Goal: Transaction & Acquisition: Book appointment/travel/reservation

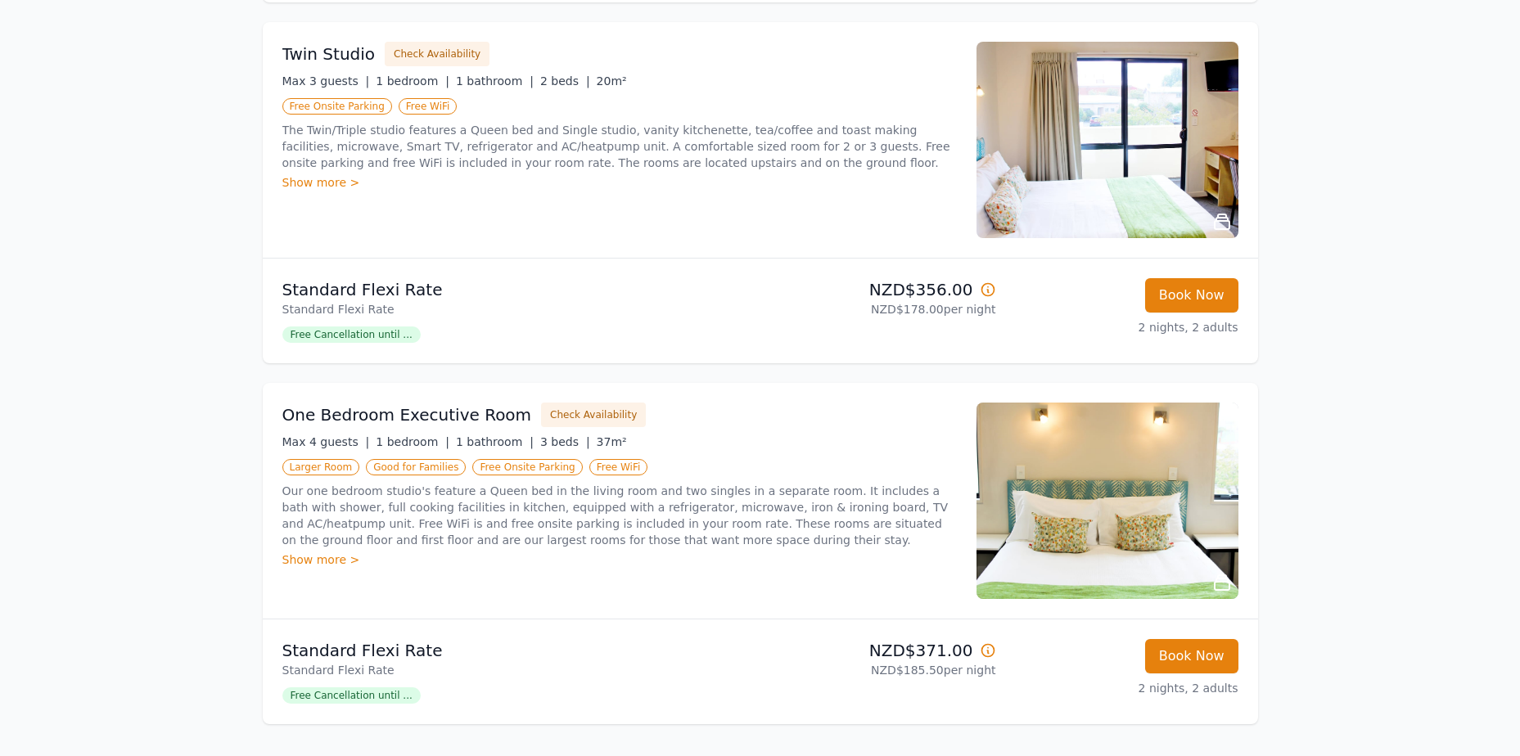
scroll to position [982, 0]
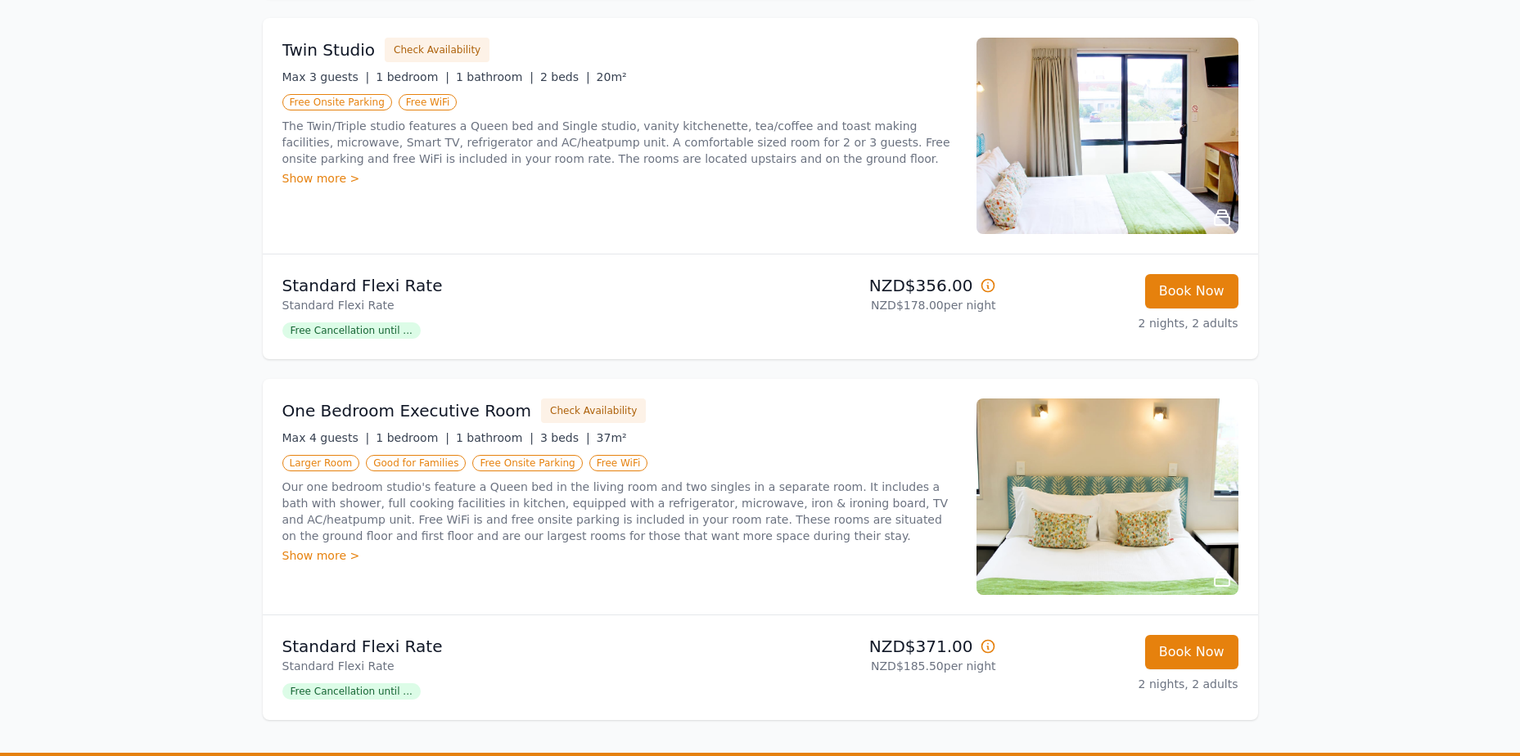
click at [312, 554] on div "Show more >" at bounding box center [619, 556] width 675 height 16
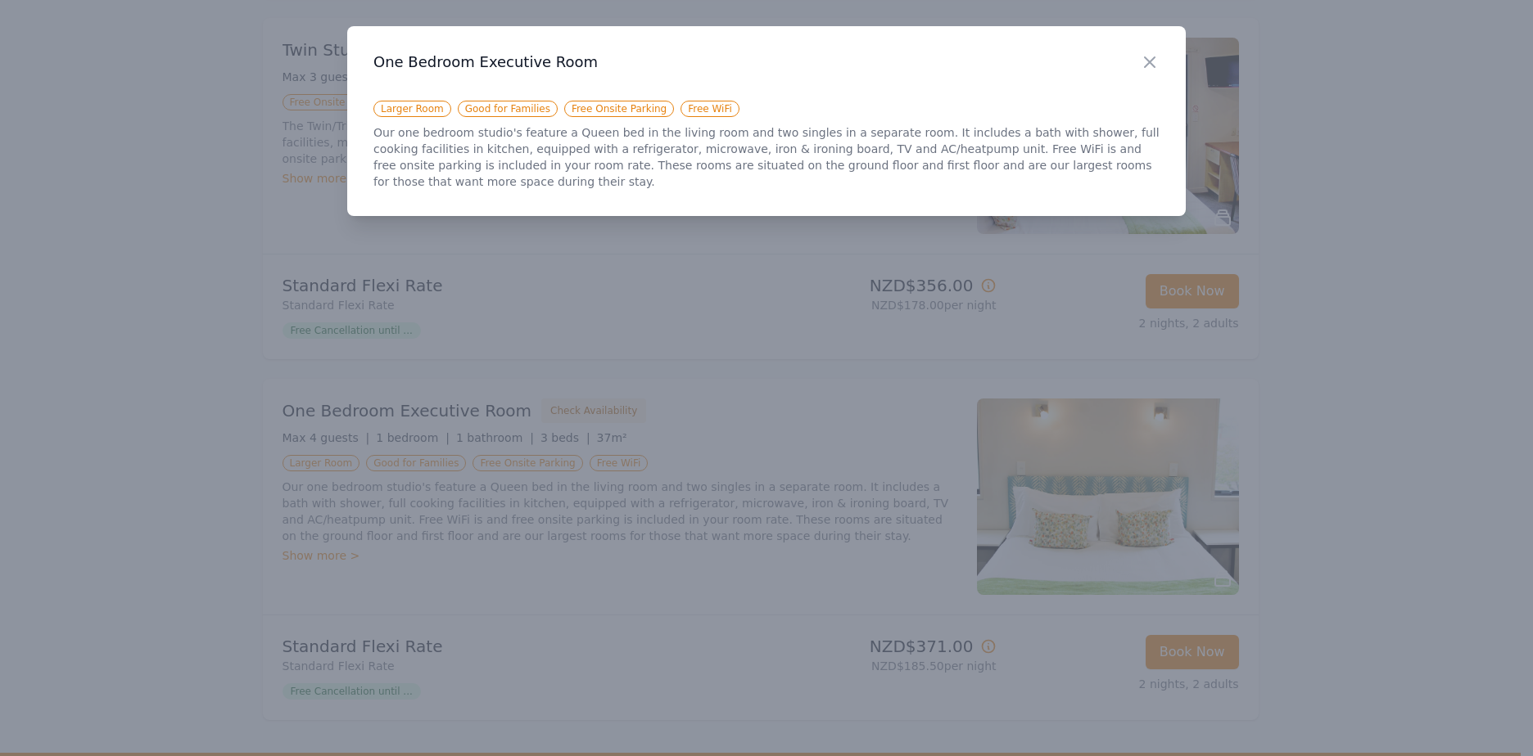
click at [1425, 382] on div at bounding box center [766, 378] width 1533 height 756
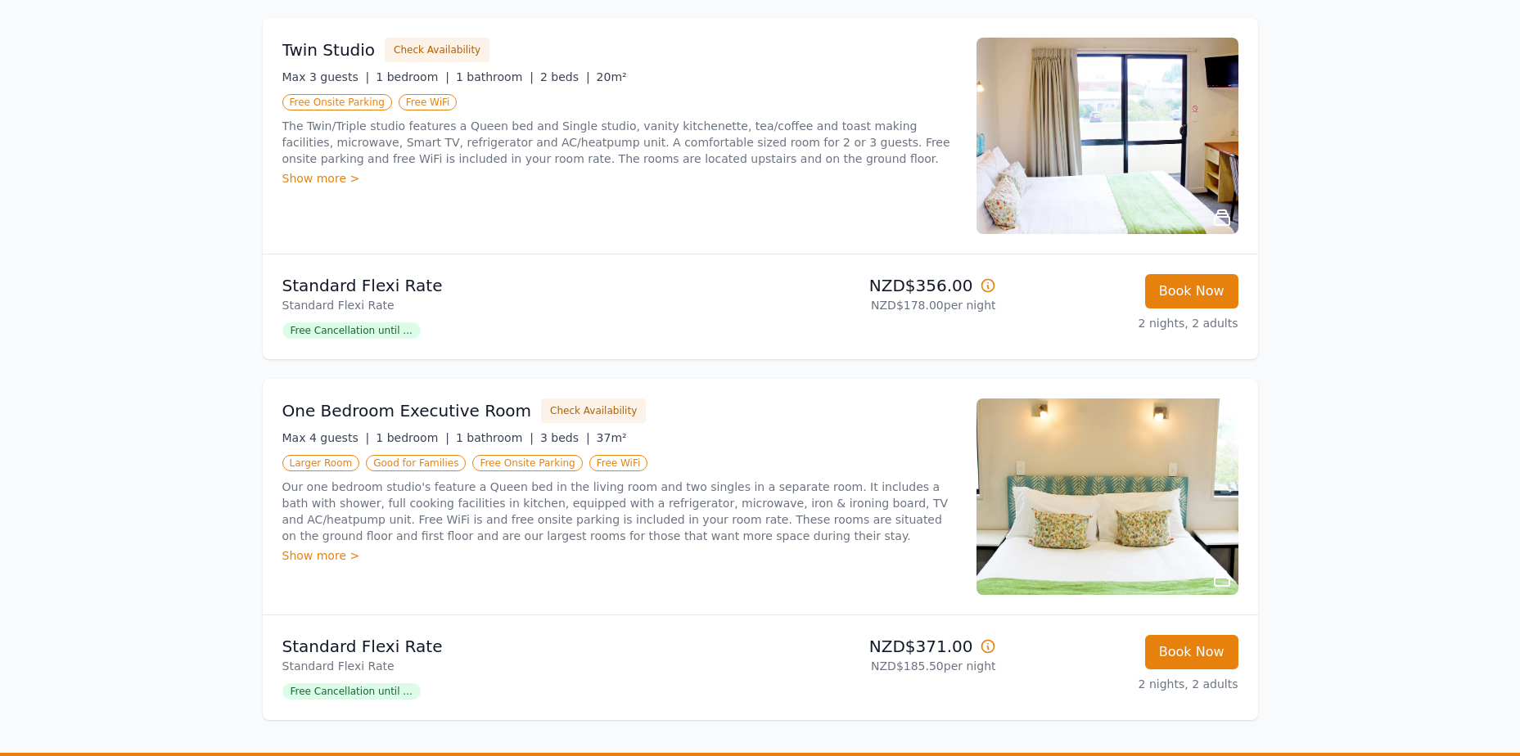
click at [1134, 511] on img at bounding box center [1108, 497] width 262 height 196
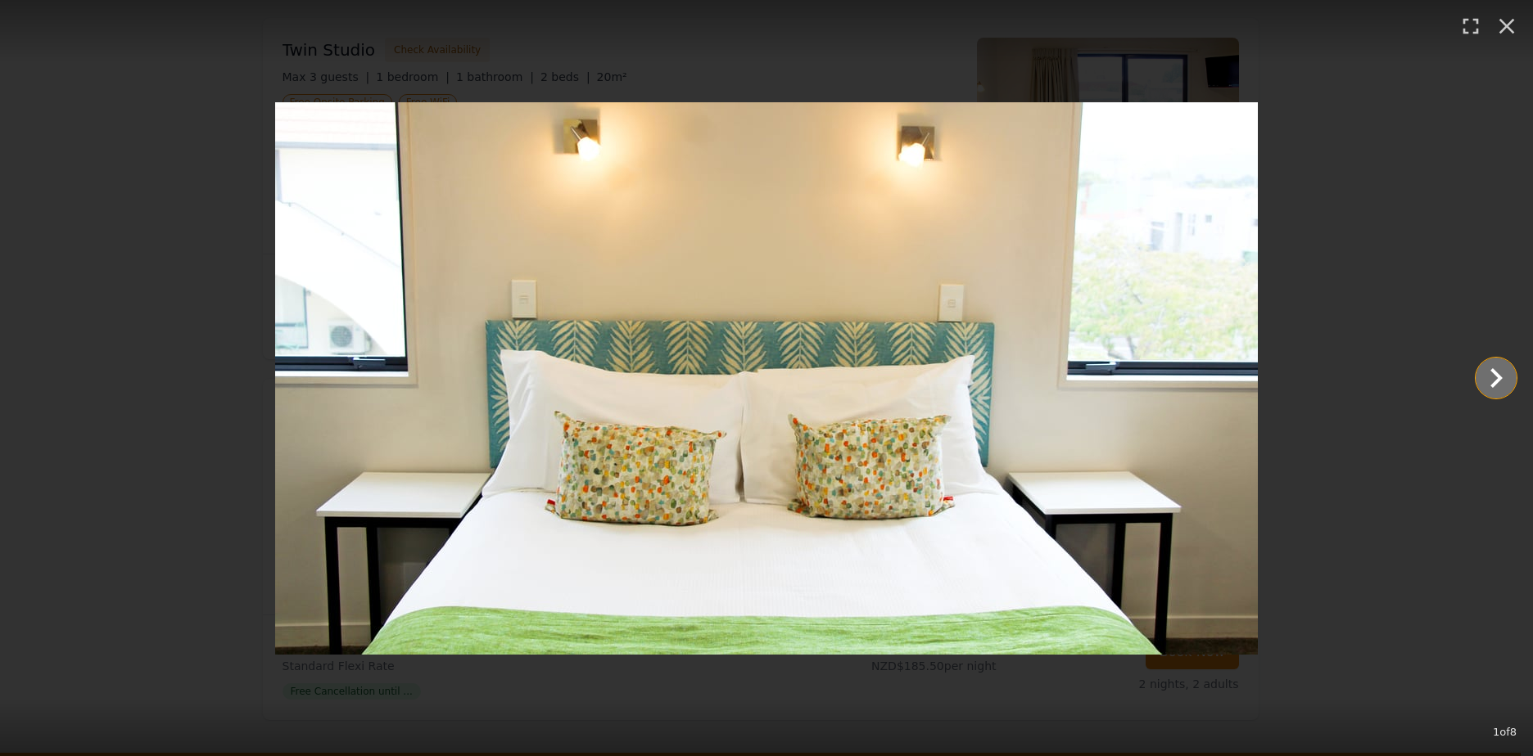
click at [1489, 380] on icon "Show slide 2 of 8" at bounding box center [1495, 378] width 39 height 39
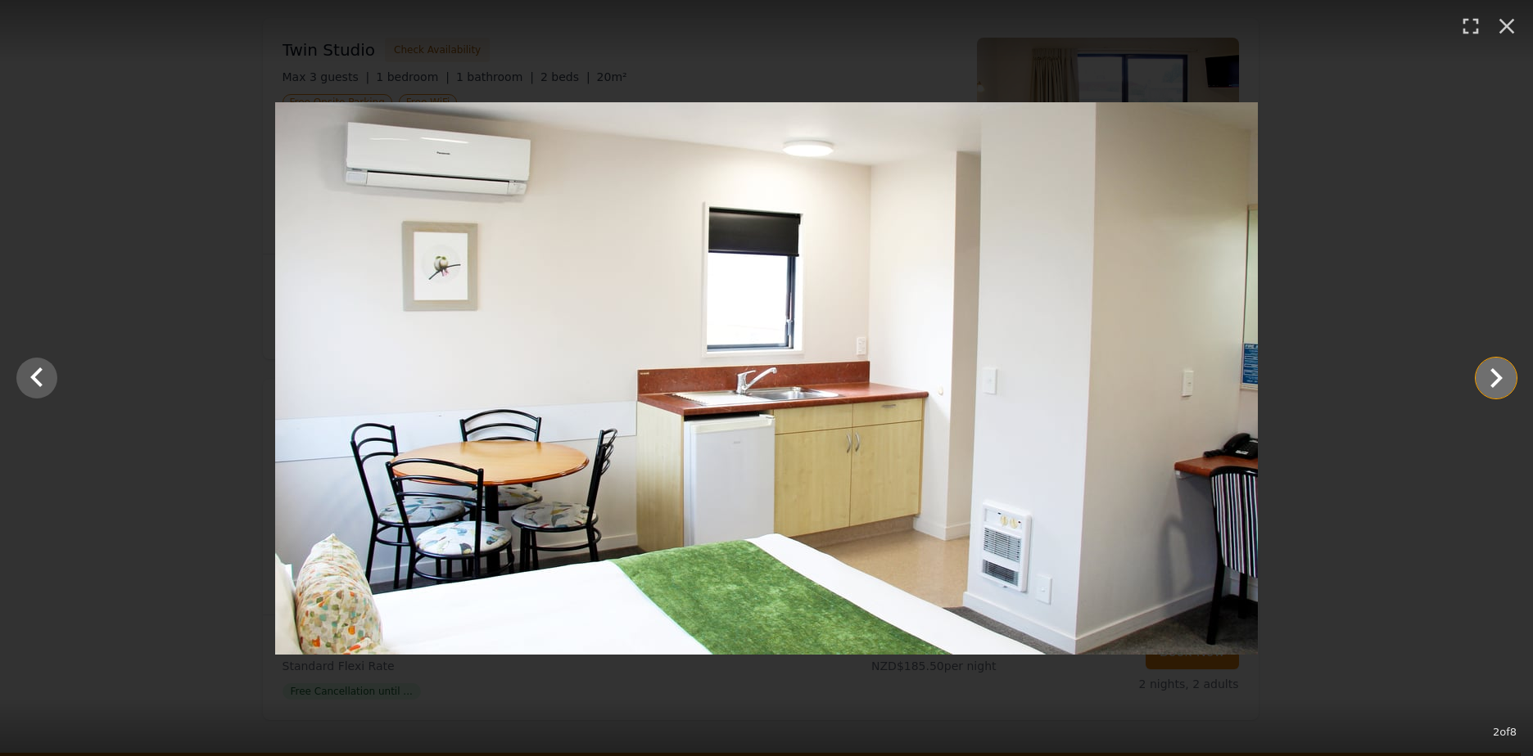
click at [1489, 380] on icon "Show slide 3 of 8" at bounding box center [1495, 378] width 39 height 39
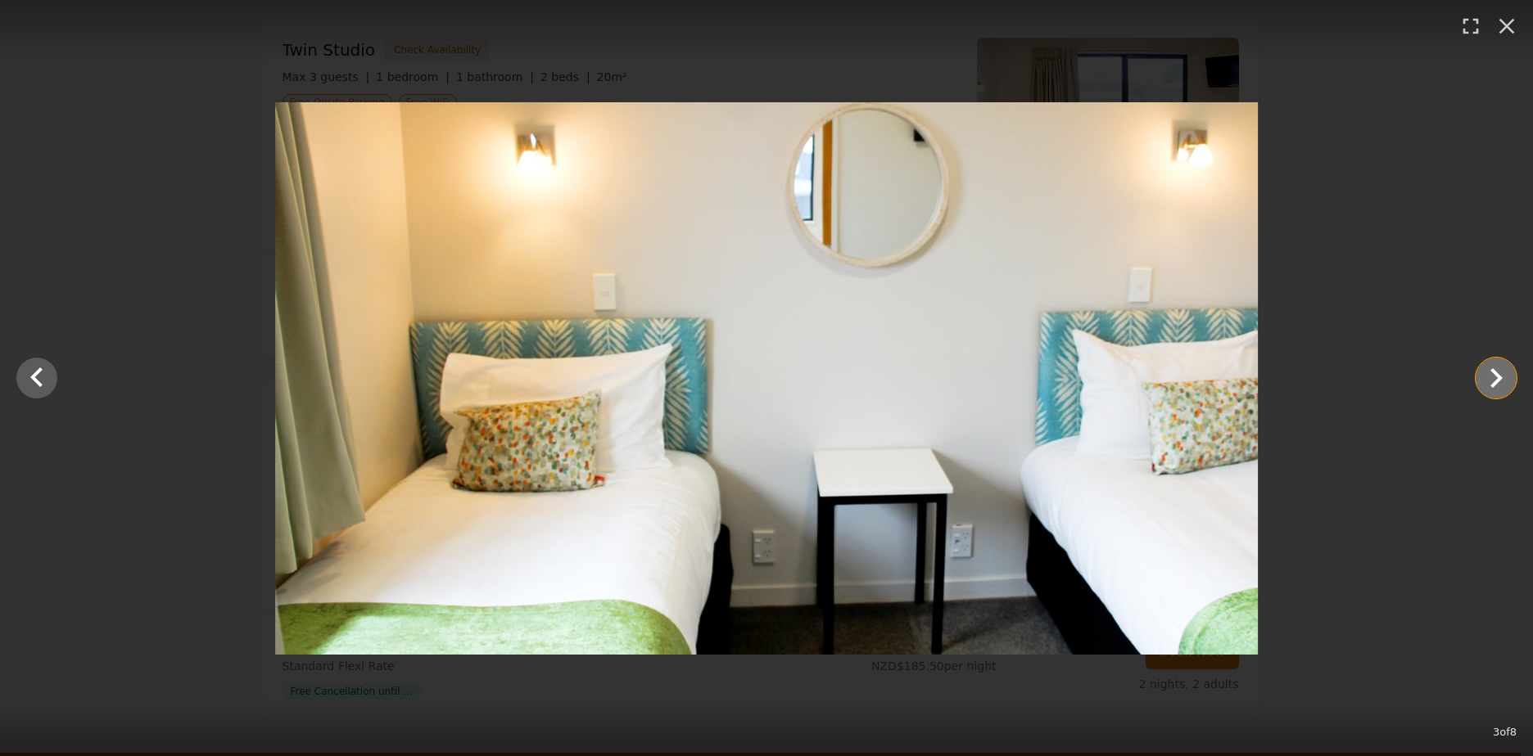
click at [1489, 380] on icon "Show slide 4 of 8" at bounding box center [1495, 378] width 39 height 39
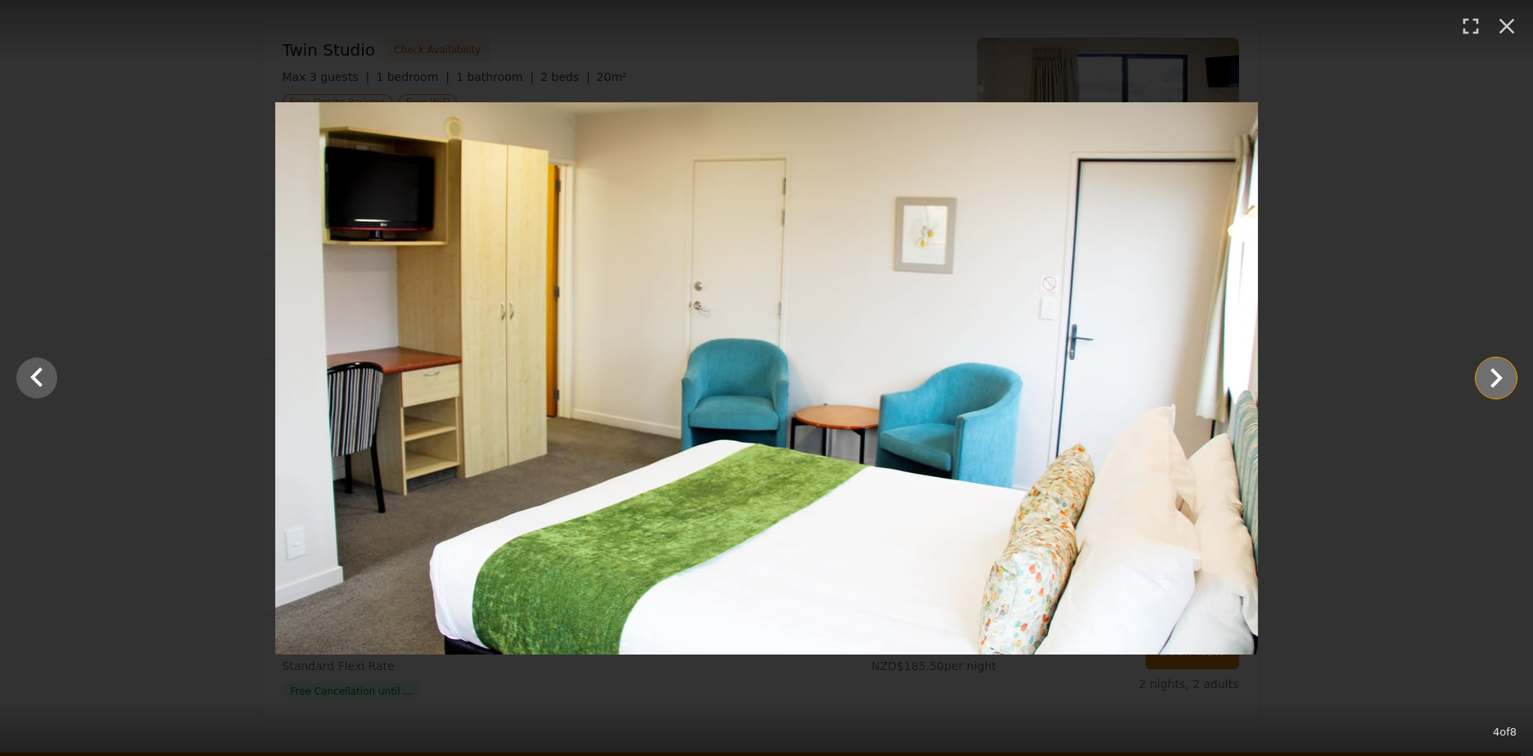
click at [1489, 380] on icon "Show slide 5 of 8" at bounding box center [1495, 378] width 39 height 39
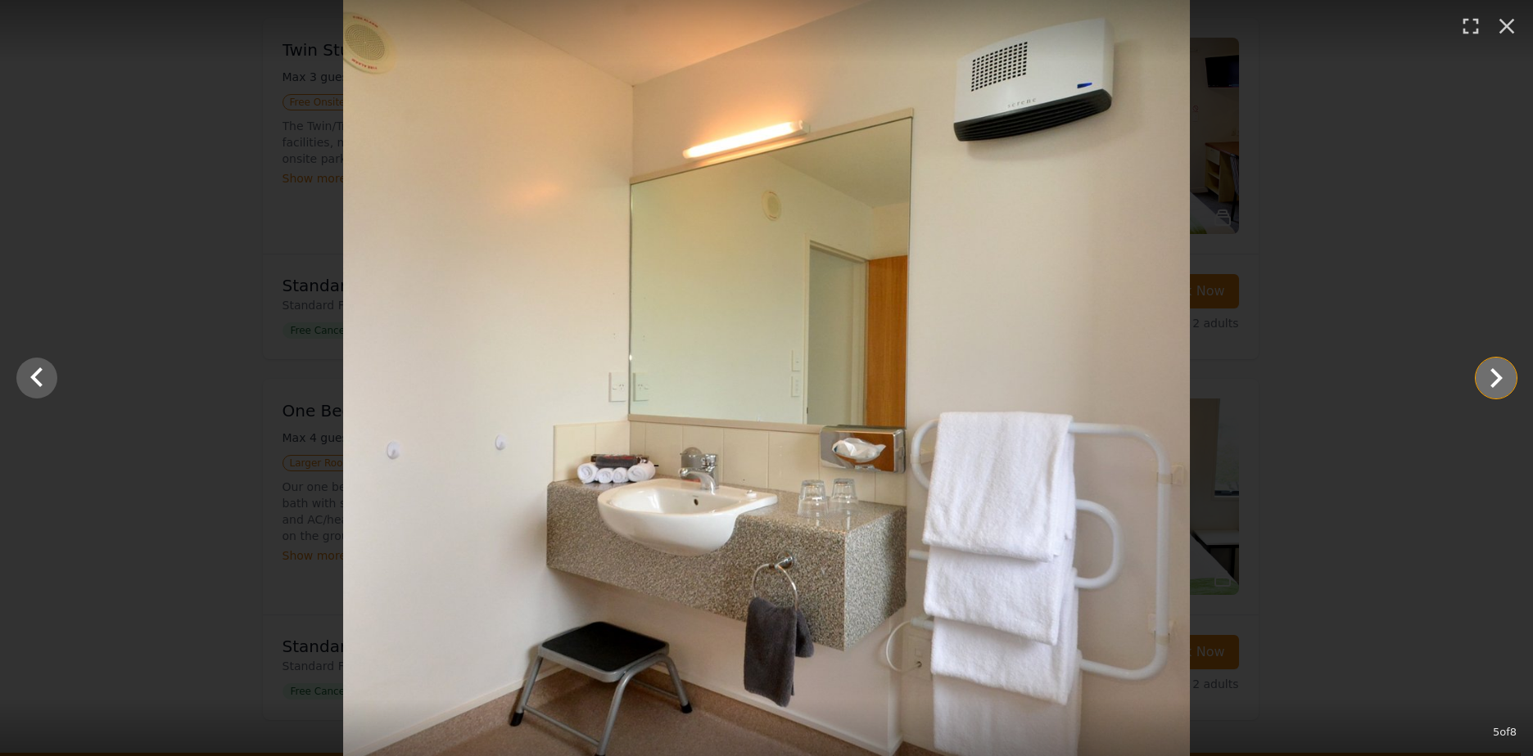
click at [1489, 380] on icon "Show slide 6 of 8" at bounding box center [1495, 378] width 39 height 39
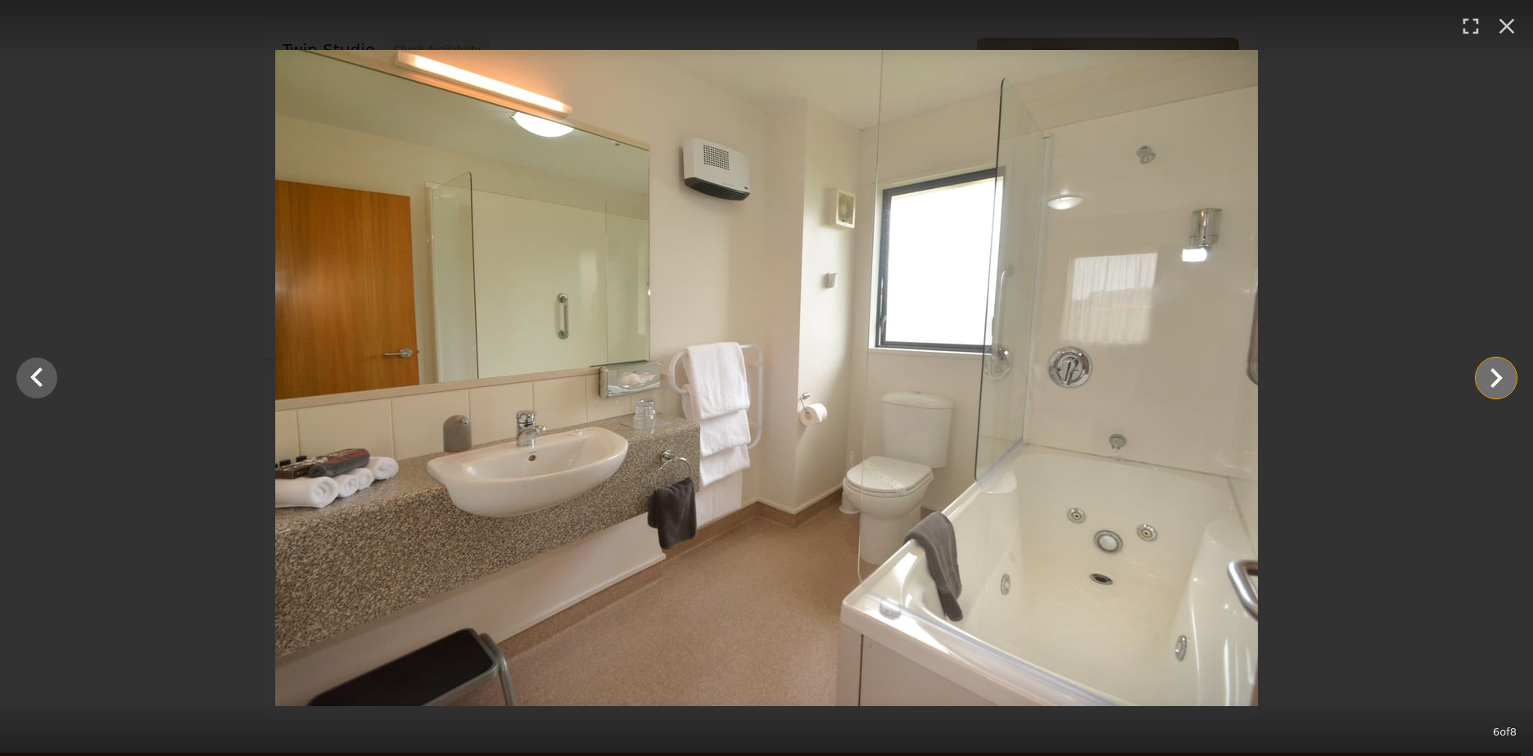
click at [1489, 380] on icon "Show slide 7 of 8" at bounding box center [1495, 378] width 39 height 39
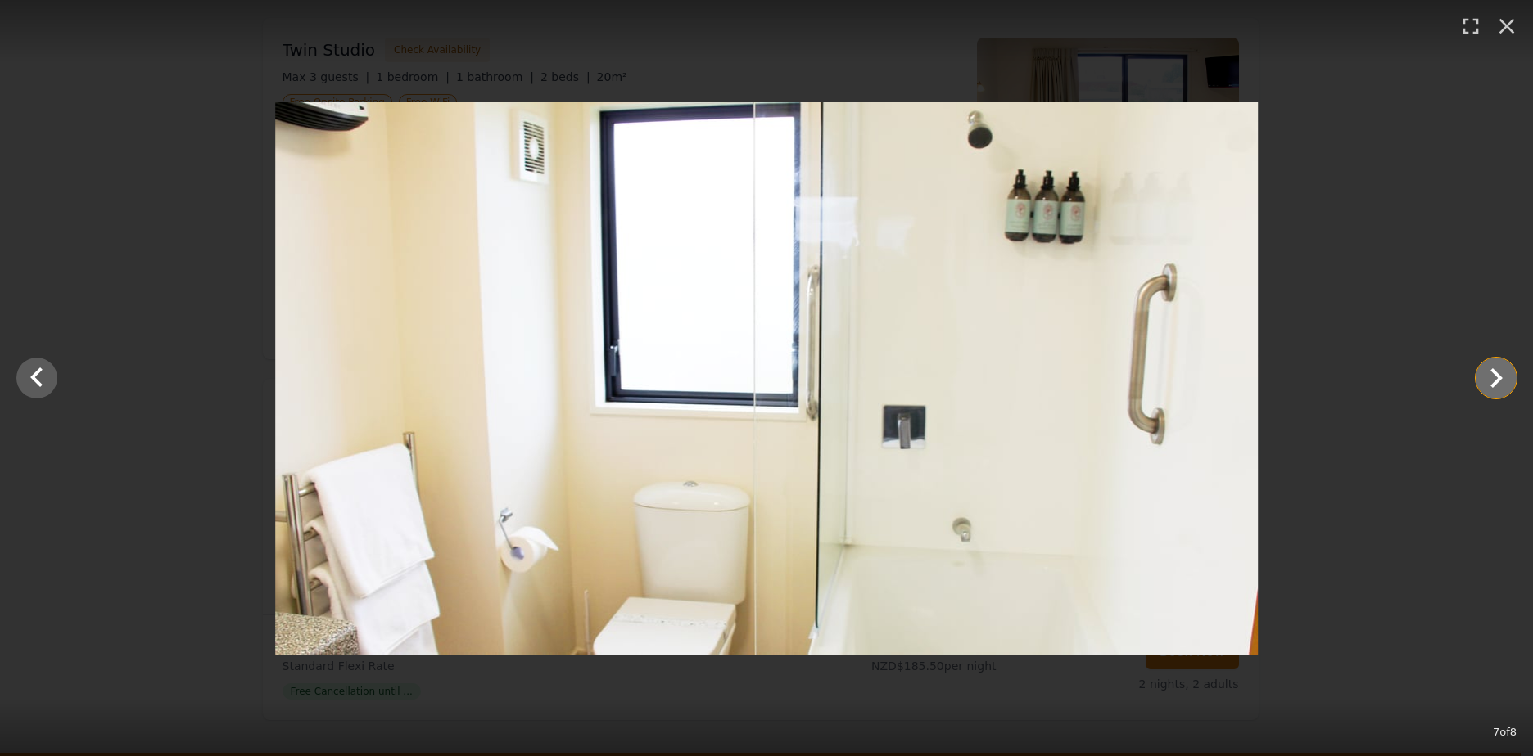
click at [1489, 380] on icon "Show slide 8 of 8" at bounding box center [1495, 378] width 39 height 39
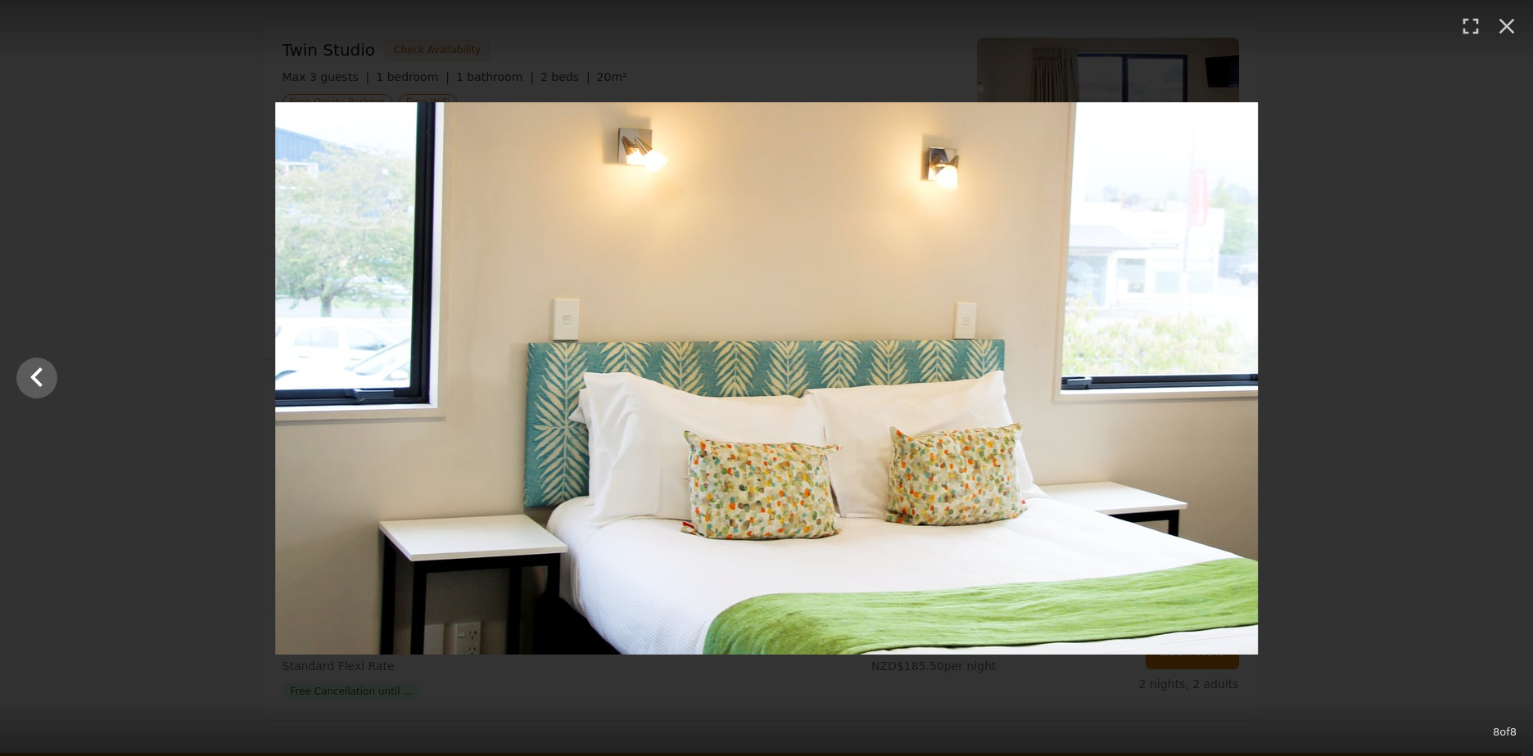
click at [1489, 380] on div at bounding box center [766, 378] width 1533 height 553
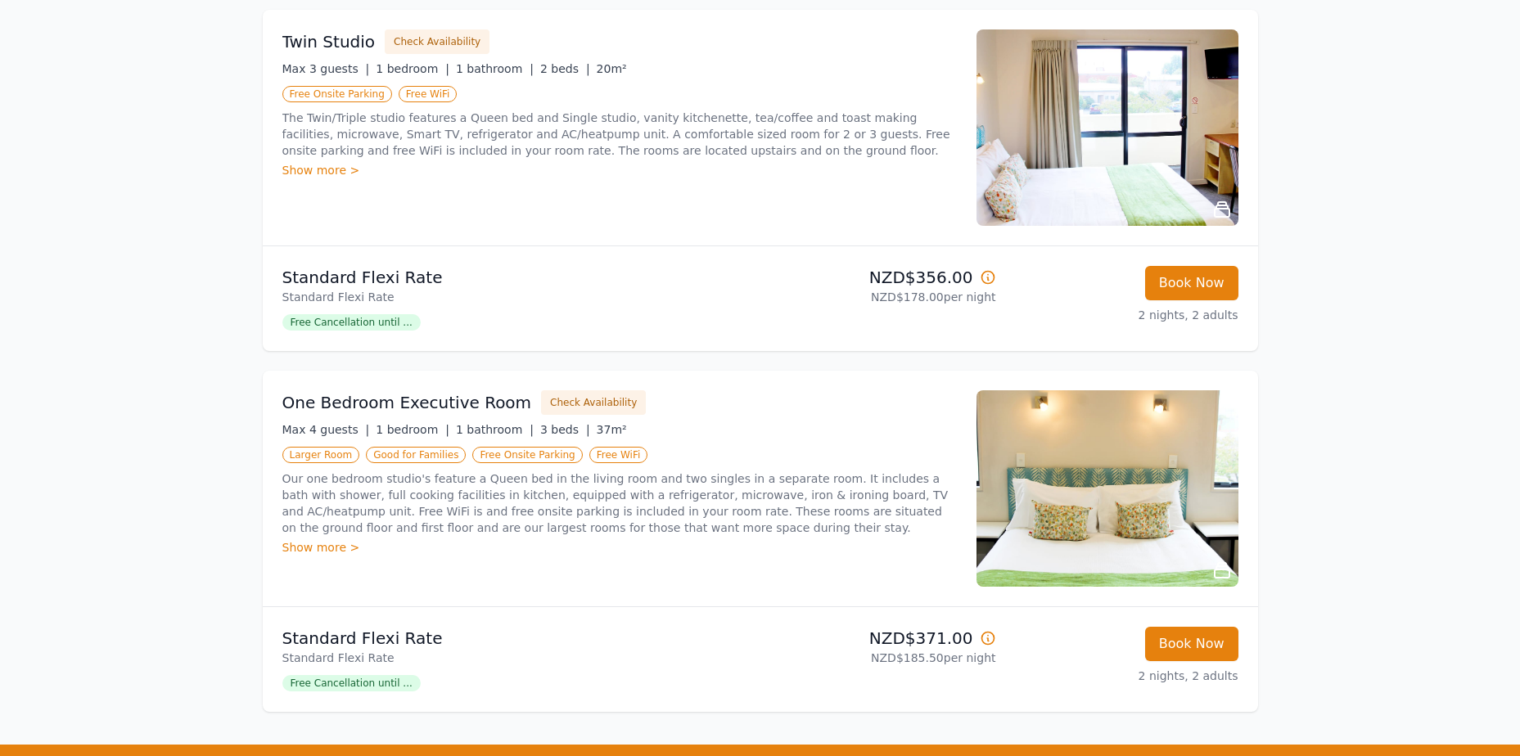
scroll to position [1009, 0]
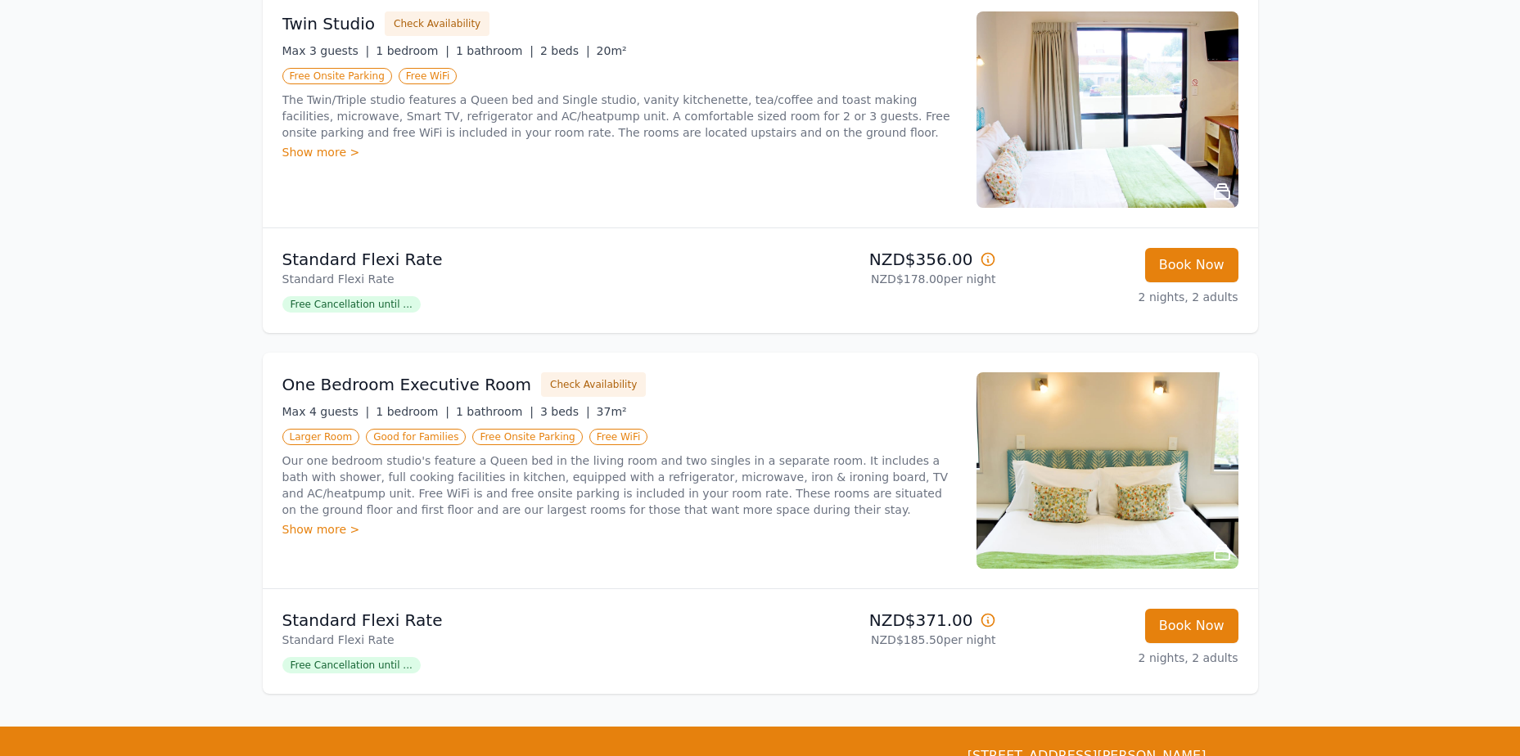
click at [1170, 469] on img at bounding box center [1108, 471] width 262 height 196
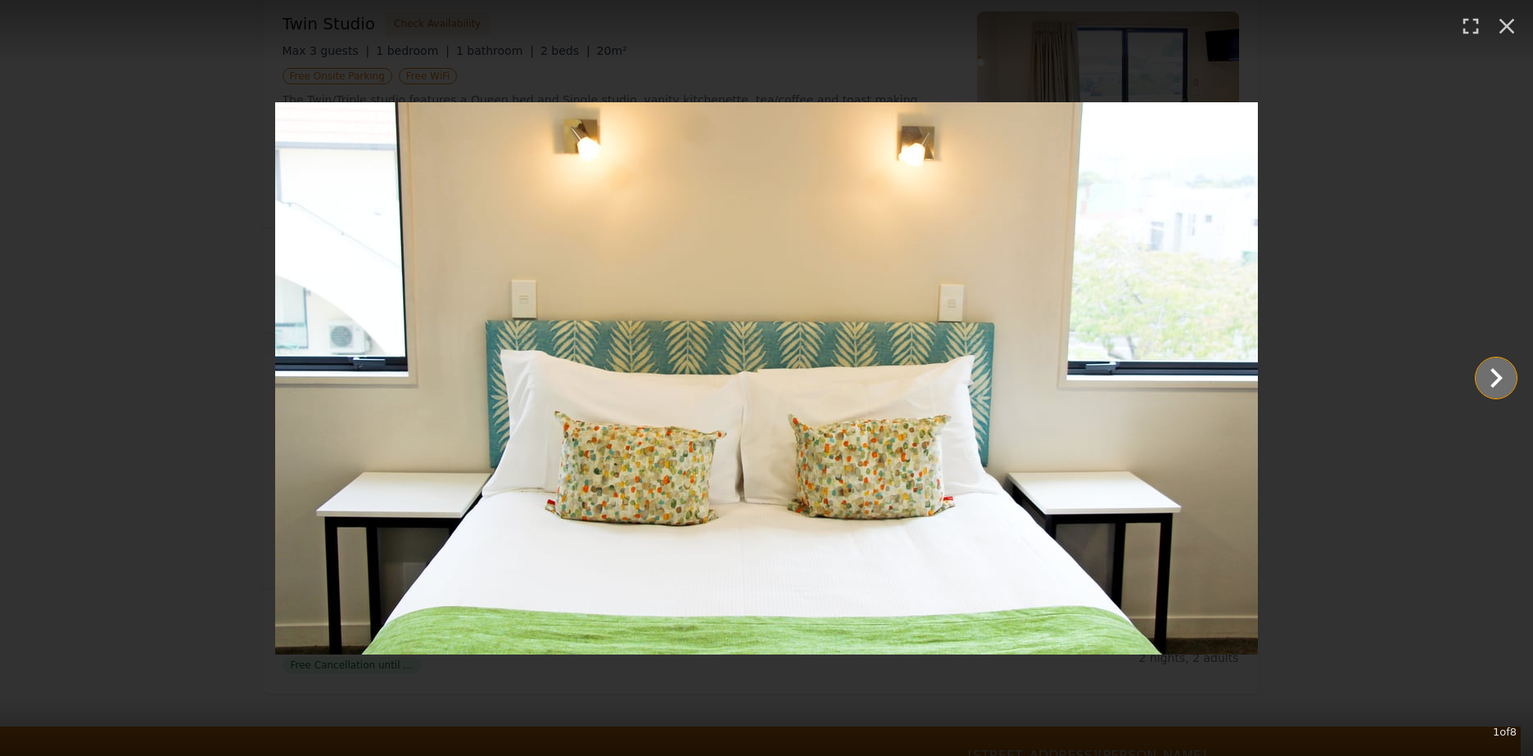
click at [1488, 370] on icon "Show slide 2 of 8" at bounding box center [1495, 378] width 39 height 39
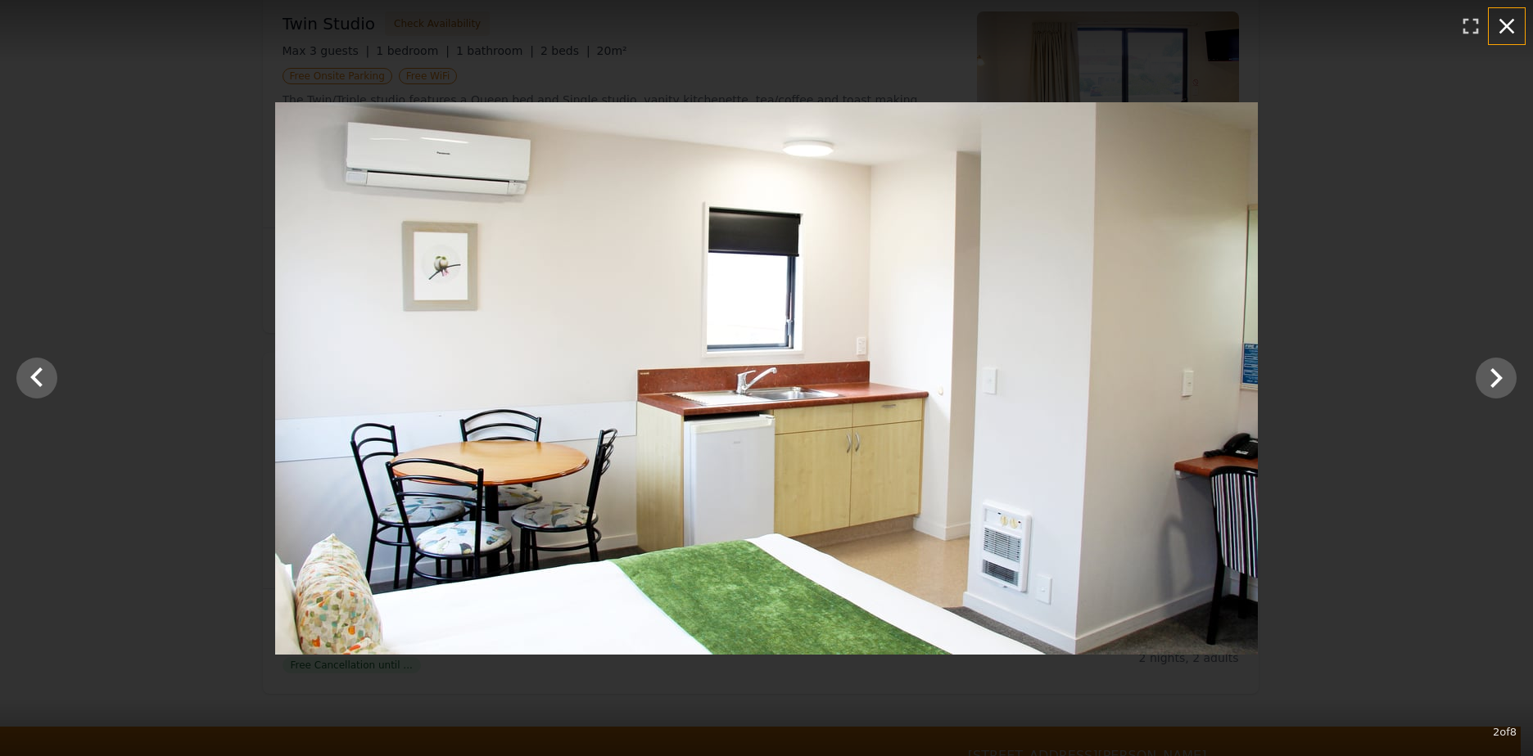
click at [1513, 20] on icon "button" at bounding box center [1507, 27] width 16 height 16
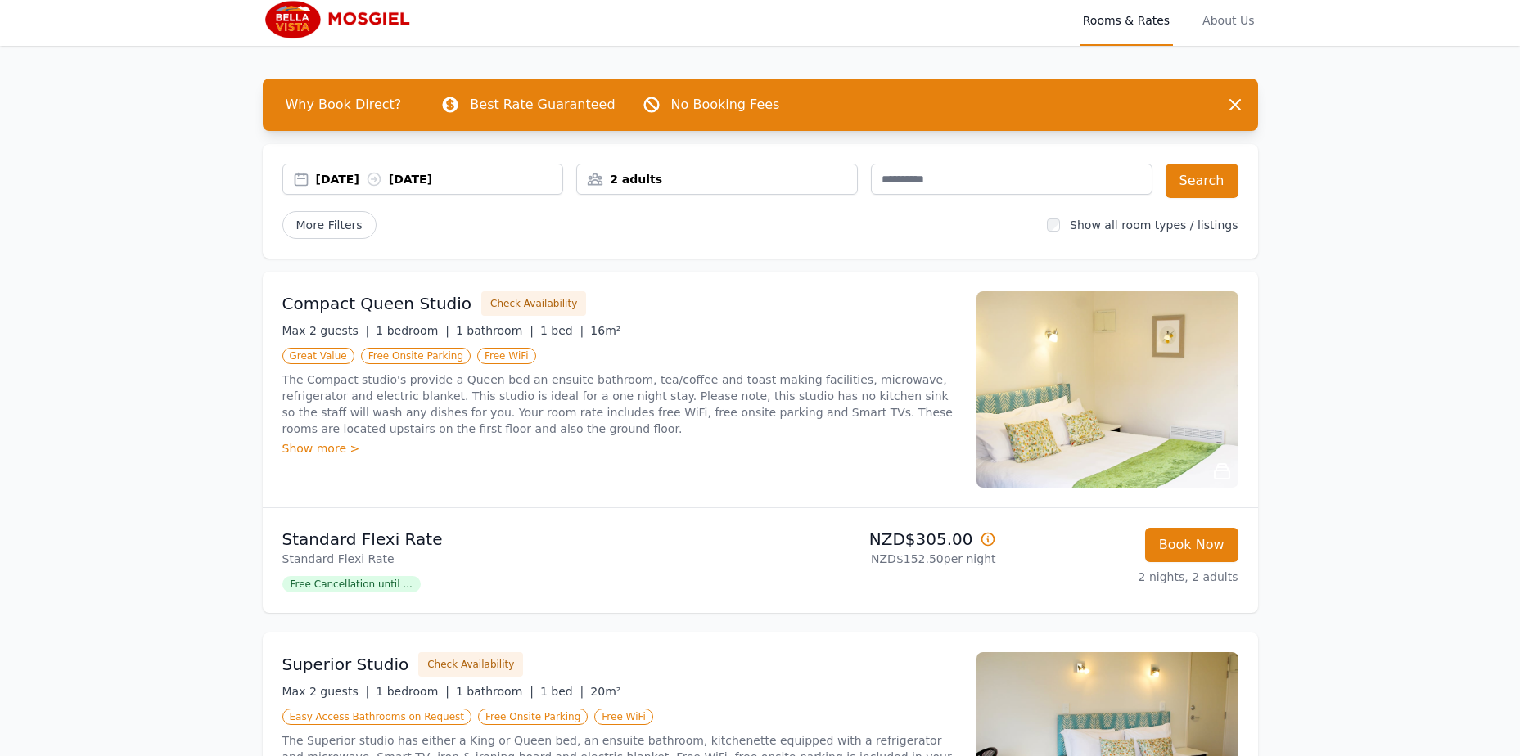
scroll to position [0, 0]
